Goal: Transaction & Acquisition: Purchase product/service

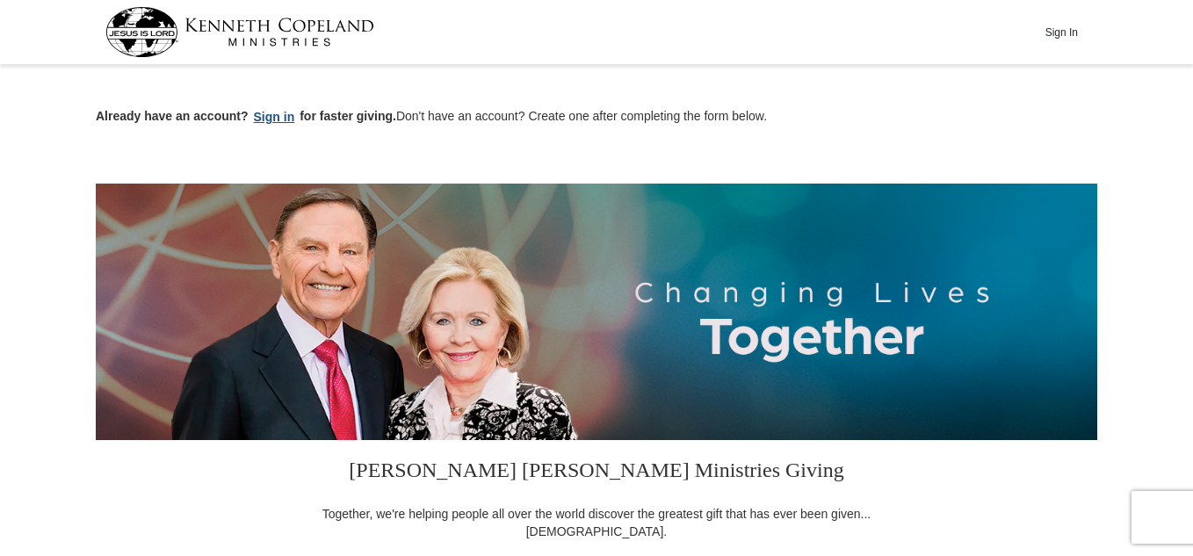
click at [273, 115] on button "Sign in" at bounding box center [275, 117] width 52 height 20
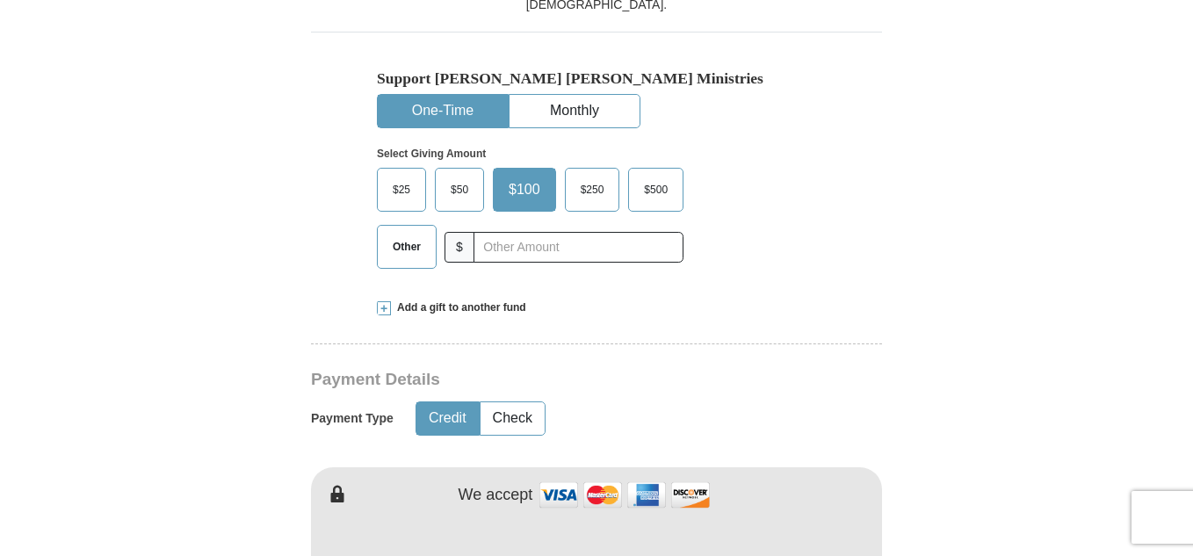
click at [451, 107] on button "One-Time" at bounding box center [443, 111] width 130 height 32
click at [438, 105] on button "One-Time" at bounding box center [443, 111] width 130 height 32
click at [438, 106] on button "One-Time" at bounding box center [443, 111] width 130 height 32
drag, startPoint x: 438, startPoint y: 106, endPoint x: 436, endPoint y: 127, distance: 21.2
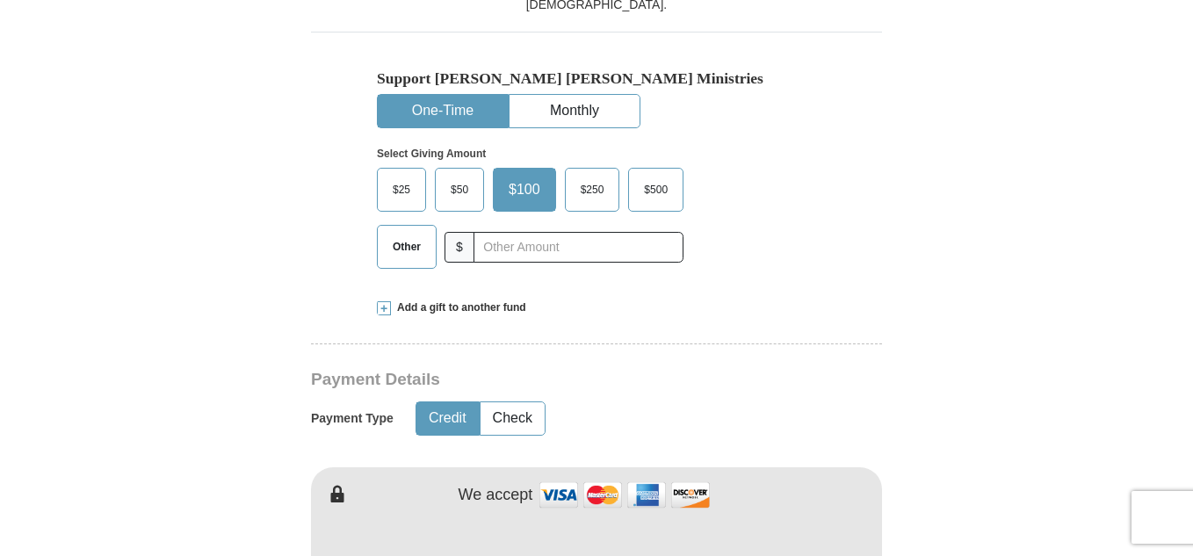
click at [436, 114] on button "One-Time" at bounding box center [443, 111] width 130 height 32
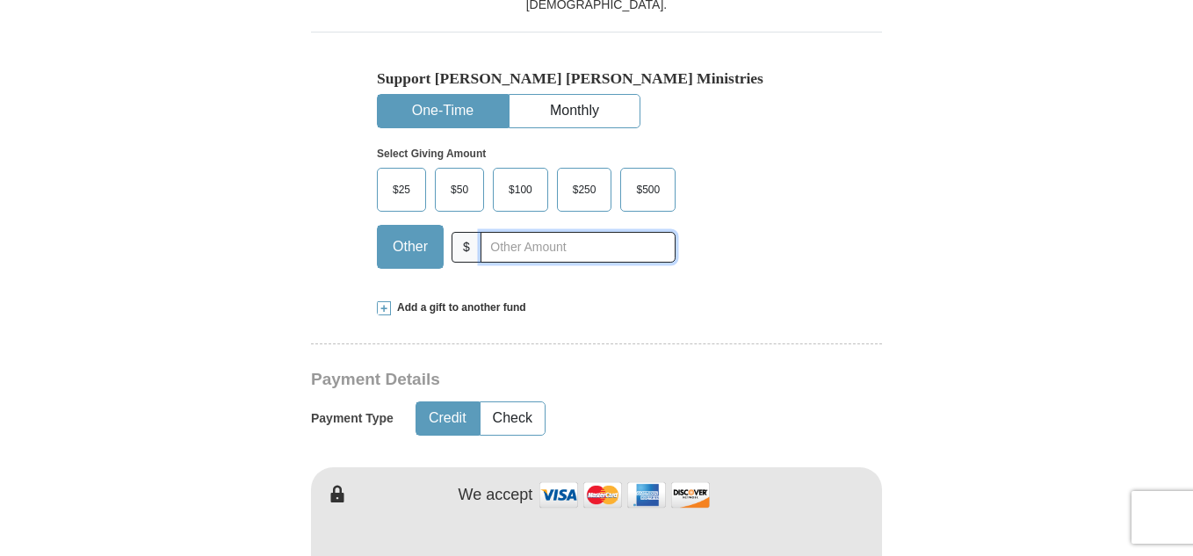
click at [509, 246] on input "text" at bounding box center [577, 247] width 195 height 31
type input "10.00"
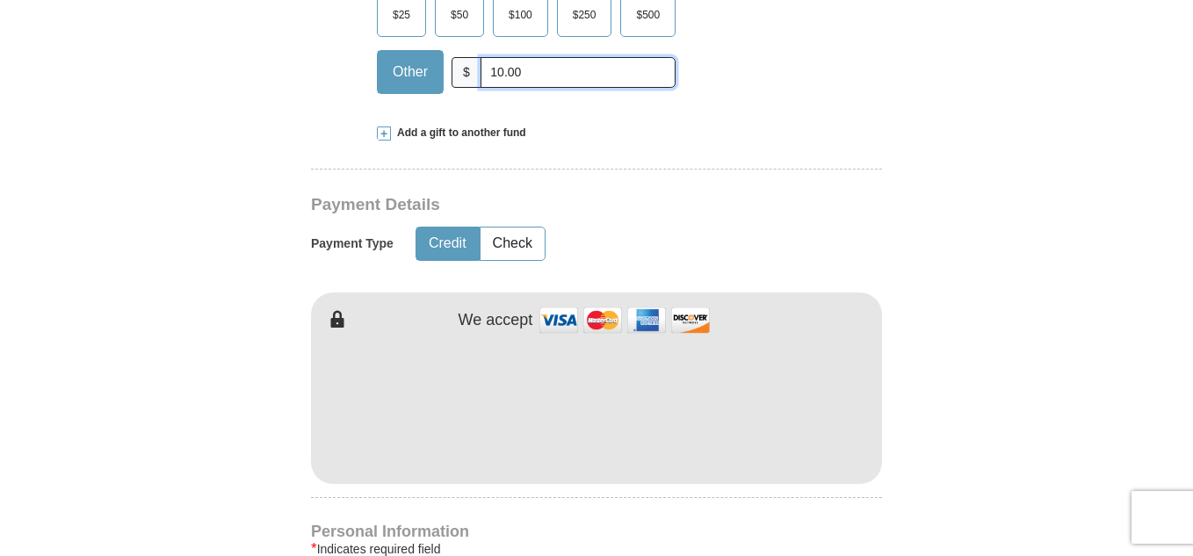
scroll to position [703, 0]
click at [445, 246] on button "Credit" at bounding box center [447, 243] width 62 height 32
click at [448, 247] on button "Credit" at bounding box center [447, 243] width 62 height 32
type button "Credit"
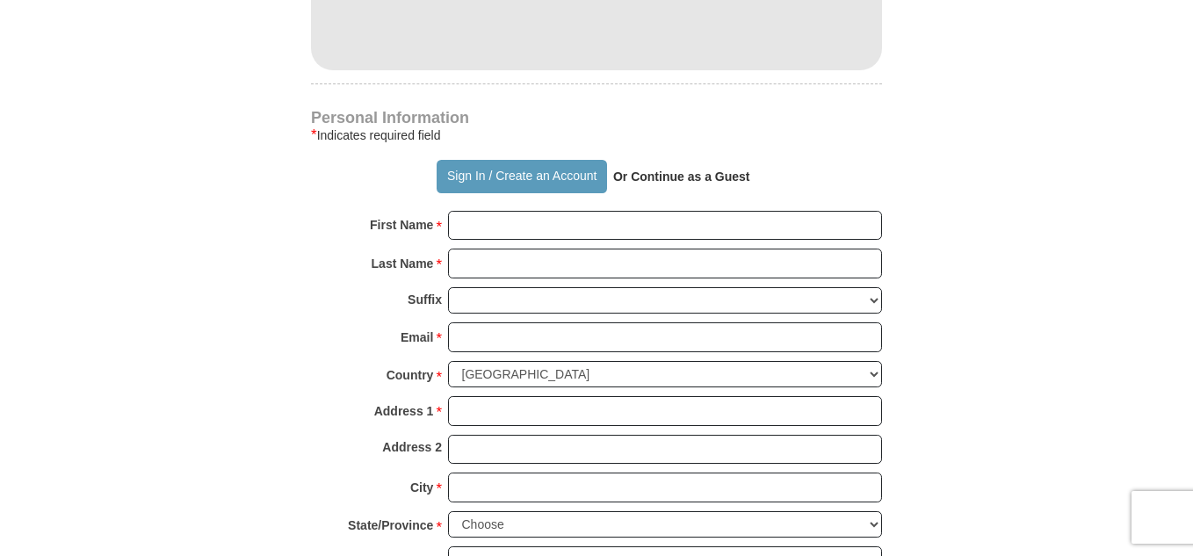
scroll to position [1142, 0]
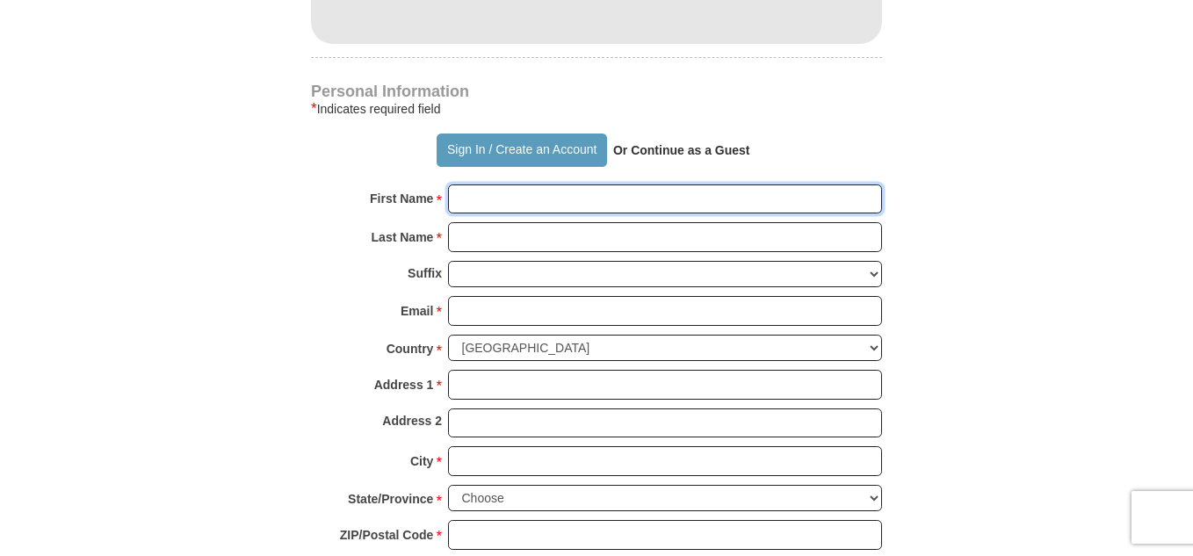
click at [496, 198] on input "First Name *" at bounding box center [665, 199] width 434 height 30
type input "rhoda"
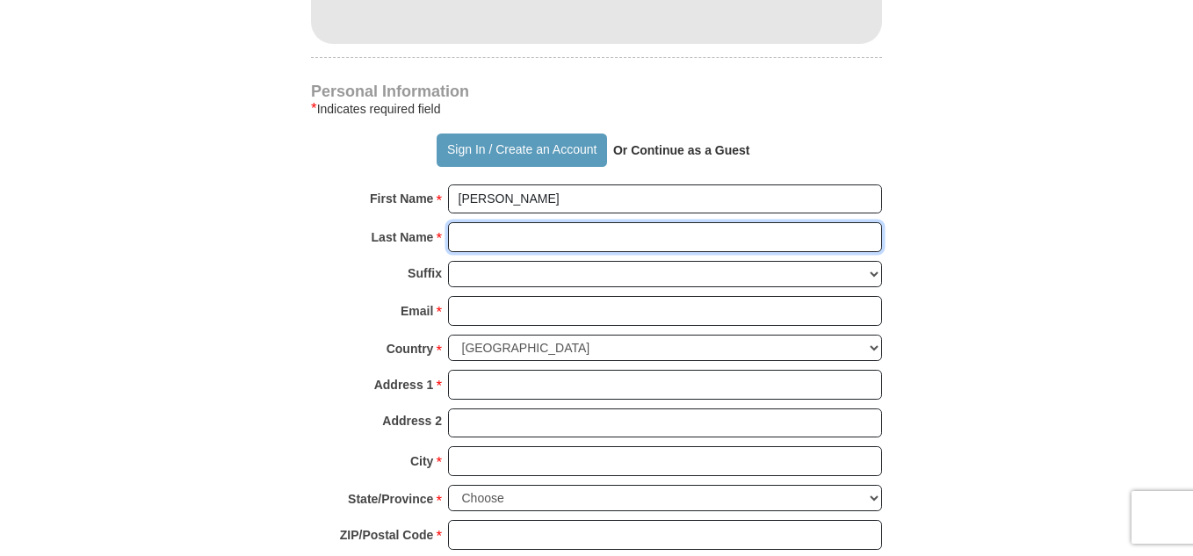
click at [516, 243] on input "Last Name *" at bounding box center [665, 237] width 434 height 30
type input "trainer"
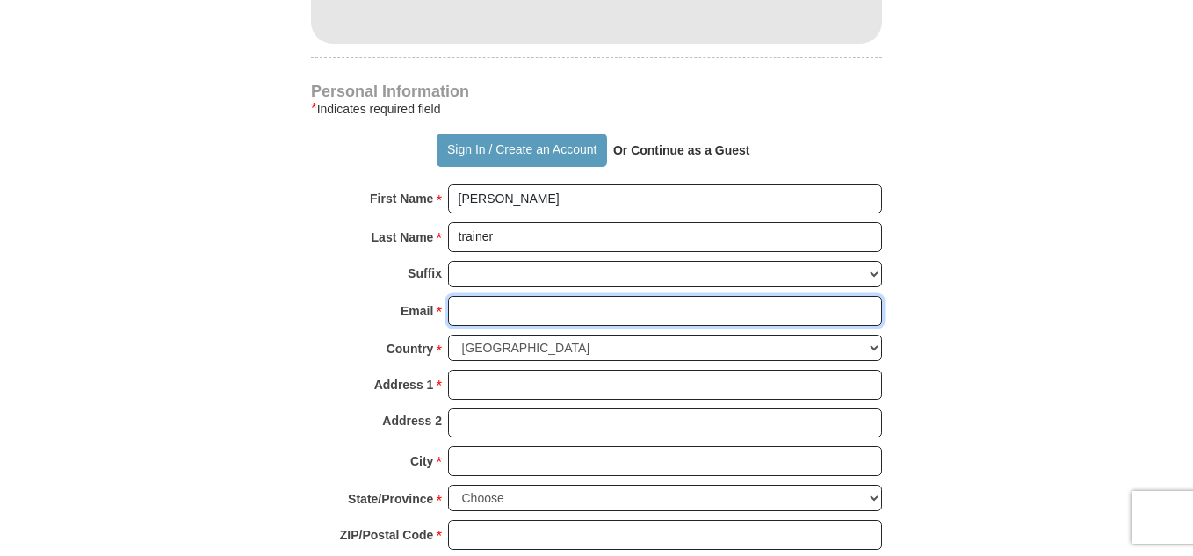
drag, startPoint x: 491, startPoint y: 303, endPoint x: 498, endPoint y: 310, distance: 9.9
click at [491, 308] on input "Email *" at bounding box center [665, 311] width 434 height 30
type input "rhodatrainer64@gmail.com"
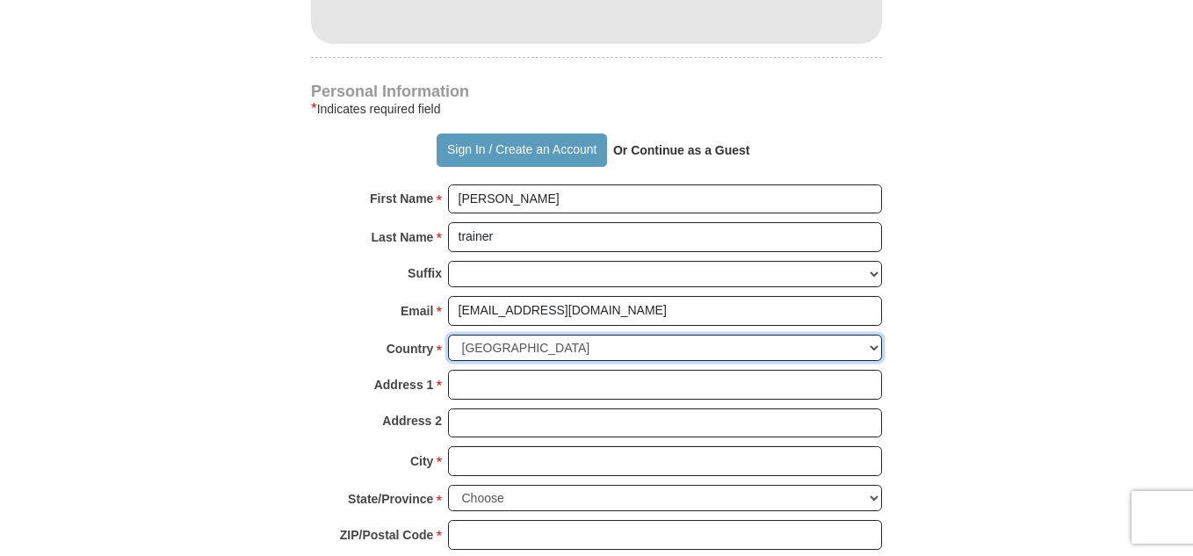
click at [568, 338] on select "United States of America Canada Antigua and Barbuda Argentina Armenia Aruba Aus…" at bounding box center [665, 348] width 434 height 27
click at [651, 350] on select "United States of America Canada Antigua and Barbuda Argentina Armenia Aruba Aus…" at bounding box center [665, 348] width 434 height 27
click at [596, 392] on input "Address 1 *" at bounding box center [665, 385] width 434 height 30
click at [495, 382] on input "1263 essex pl" at bounding box center [665, 385] width 434 height 30
type input "1263 Essex pl"
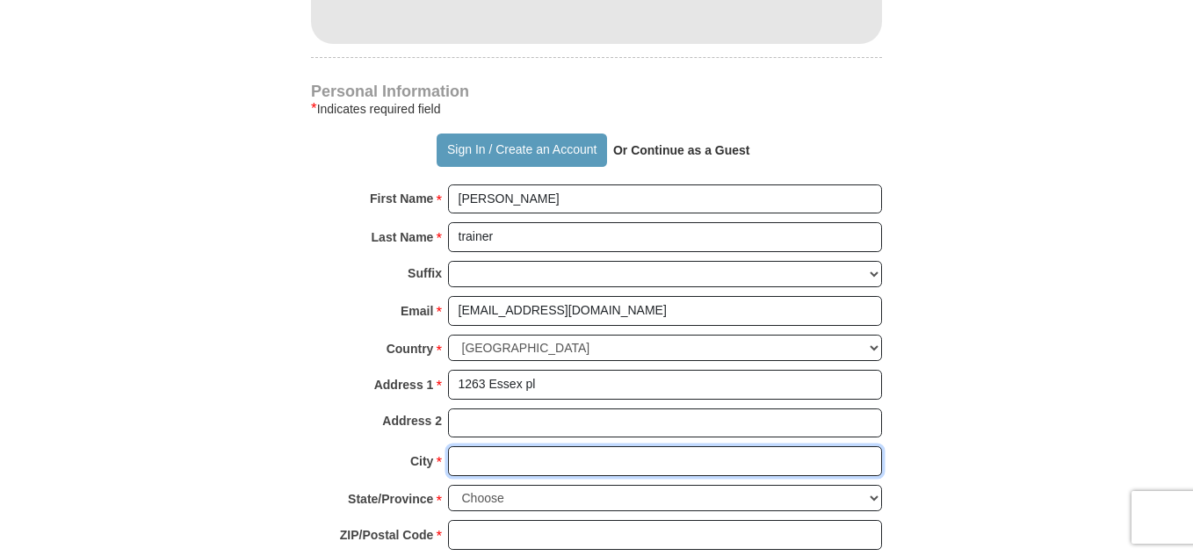
click at [489, 469] on input "City *" at bounding box center [665, 461] width 434 height 30
click at [461, 463] on input "fayetteville" at bounding box center [665, 461] width 434 height 30
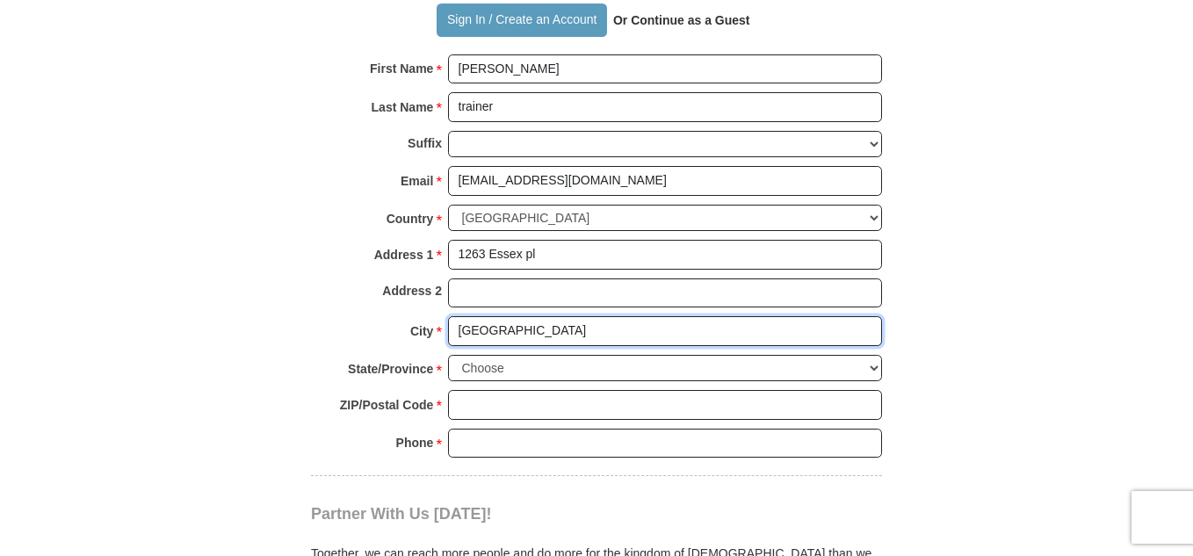
scroll to position [1317, 0]
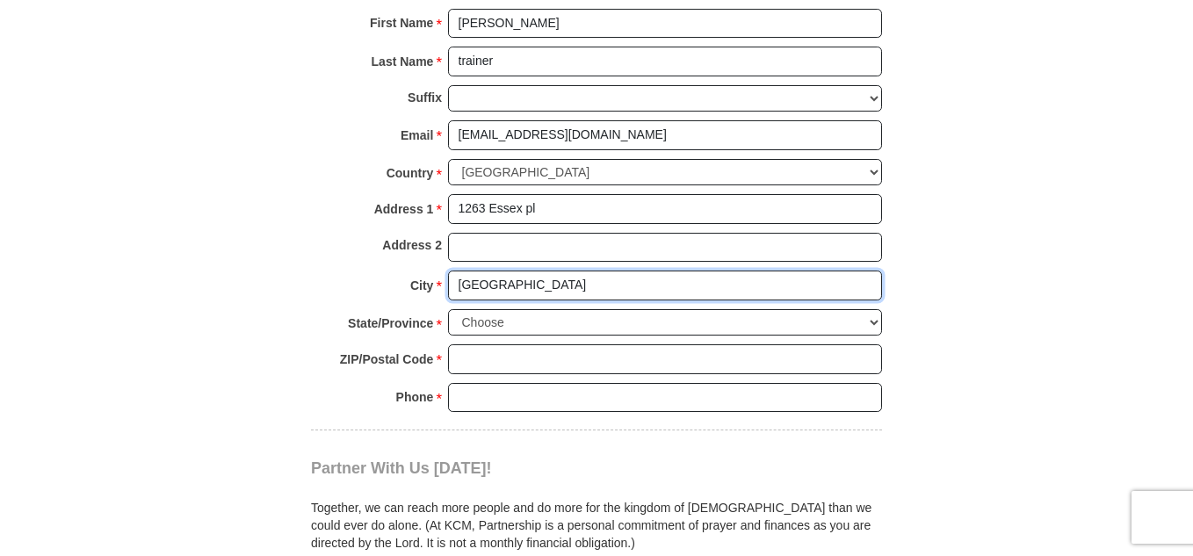
type input "Fayetteville"
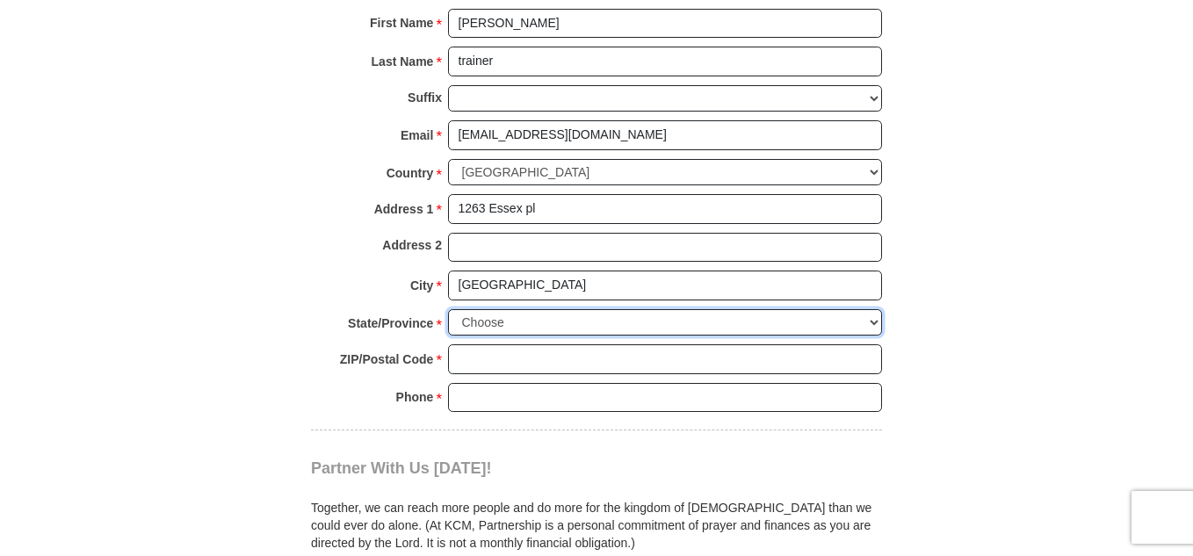
click at [519, 324] on select "Choose Alabama Alaska American Samoa Arizona Arkansas Armed Forces Americas Arm…" at bounding box center [665, 322] width 434 height 27
select select "NC"
click at [448, 309] on select "Choose Alabama Alaska American Samoa Arizona Arkansas Armed Forces Americas Arm…" at bounding box center [665, 322] width 434 height 27
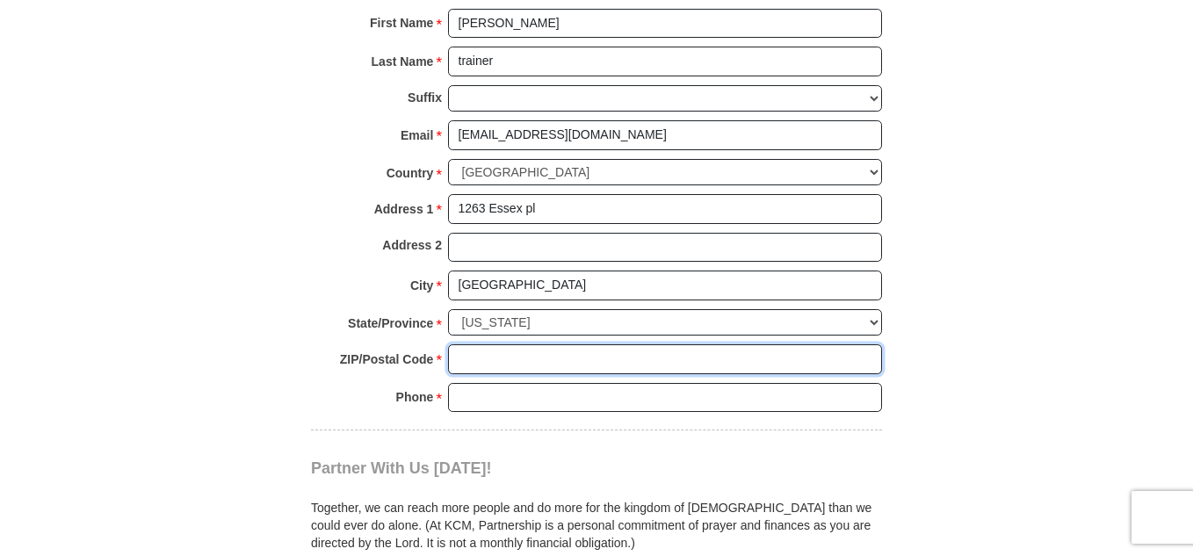
click at [595, 360] on input "ZIP/Postal Code *" at bounding box center [665, 359] width 434 height 30
type input "28301"
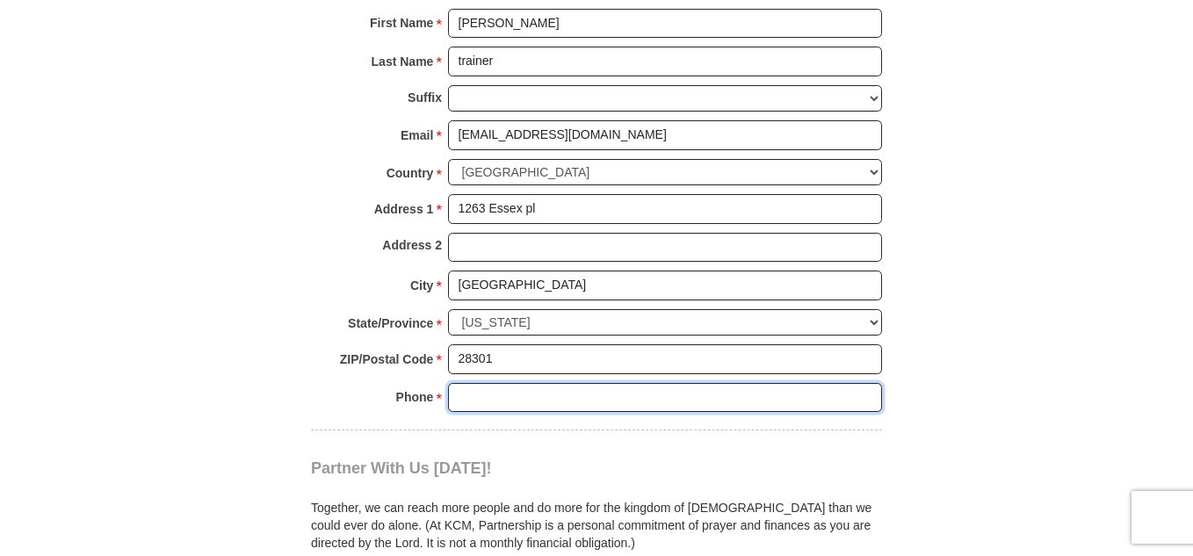
click at [478, 398] on input "Phone * *" at bounding box center [665, 398] width 434 height 30
type input "9109734657"
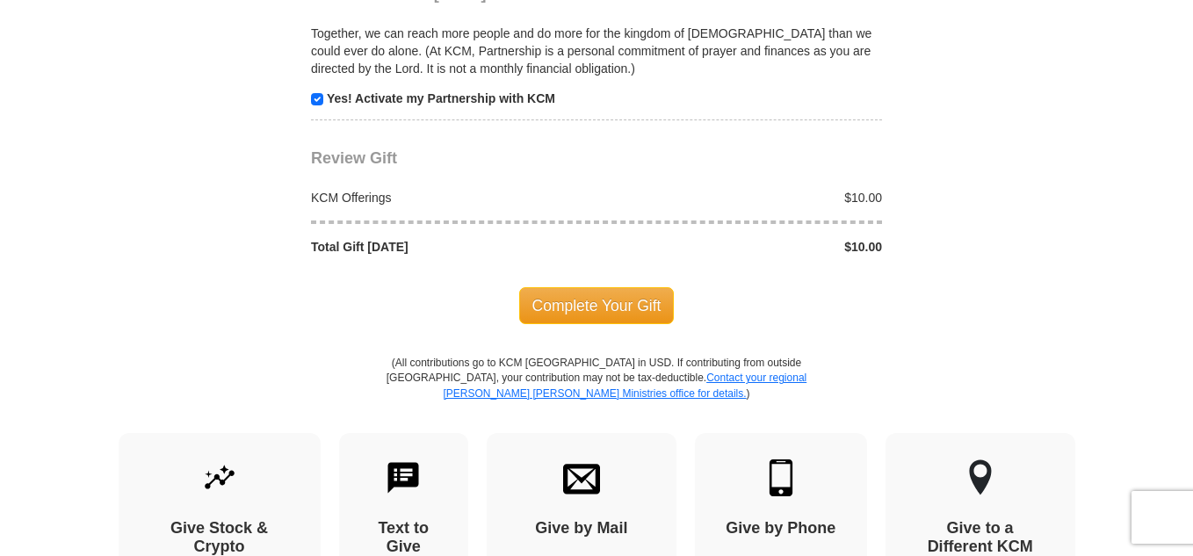
scroll to position [1844, 0]
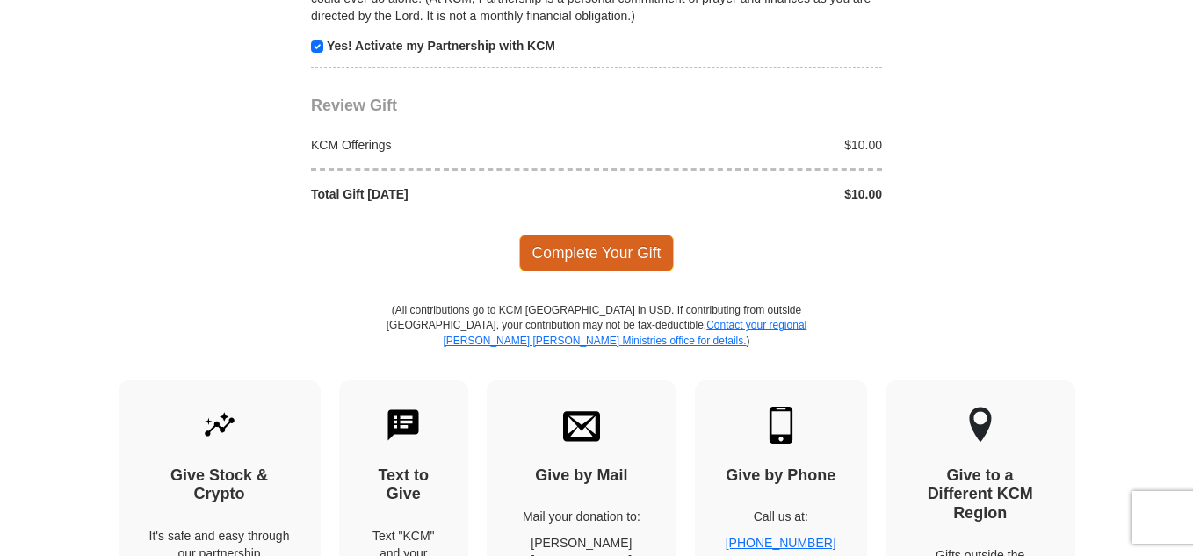
click at [616, 260] on span "Complete Your Gift" at bounding box center [596, 252] width 155 height 37
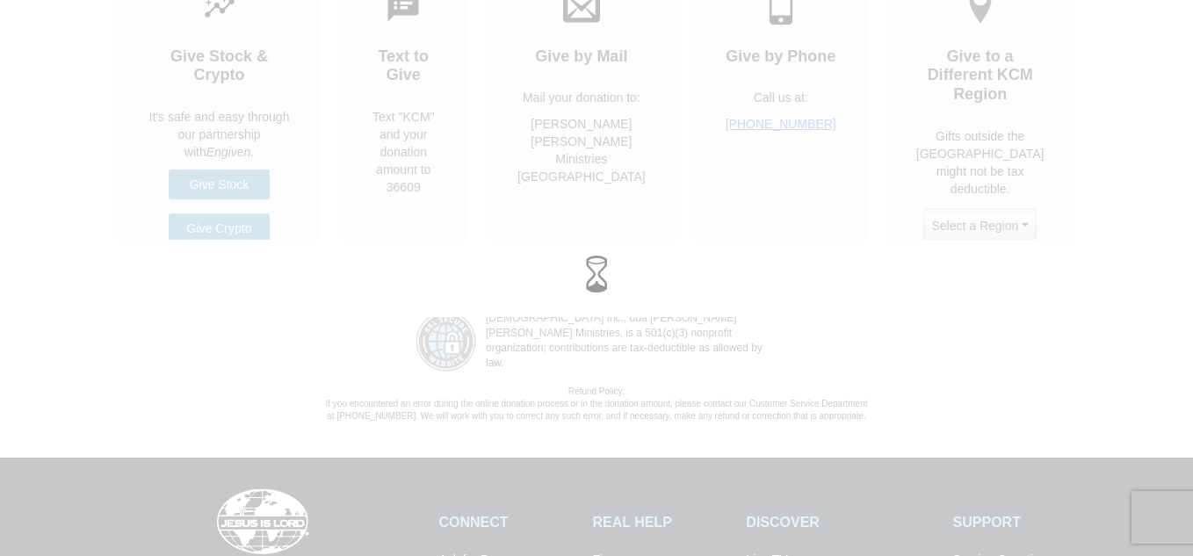
scroll to position [2283, 0]
